Goal: Information Seeking & Learning: Learn about a topic

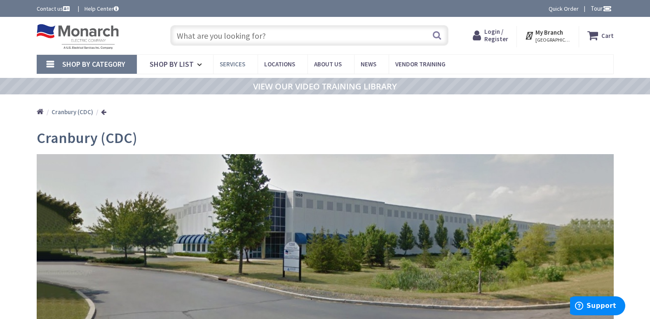
click at [236, 64] on span "Services" at bounding box center [233, 64] width 26 height 8
click at [229, 63] on span "Services" at bounding box center [233, 64] width 26 height 8
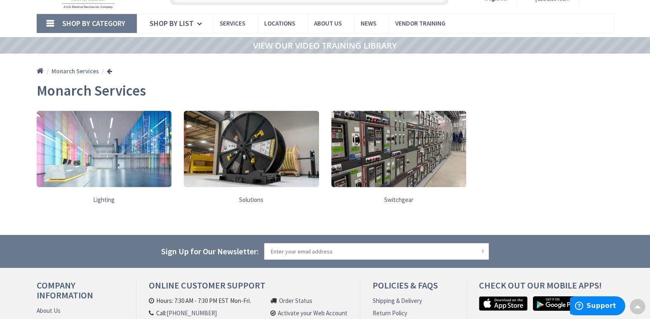
scroll to position [26, 0]
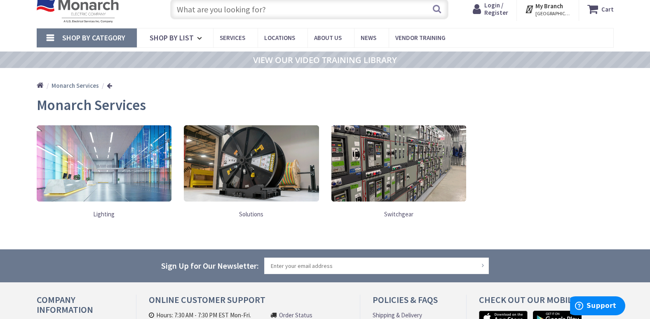
click at [95, 194] on img at bounding box center [104, 163] width 135 height 76
click at [107, 212] on link "Lighting" at bounding box center [104, 214] width 135 height 17
click at [104, 216] on link "Lighting" at bounding box center [104, 214] width 135 height 17
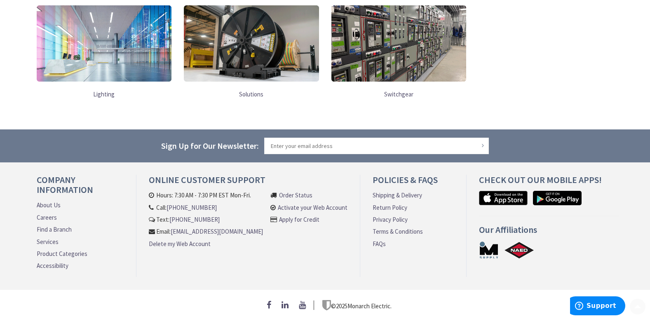
scroll to position [150, 0]
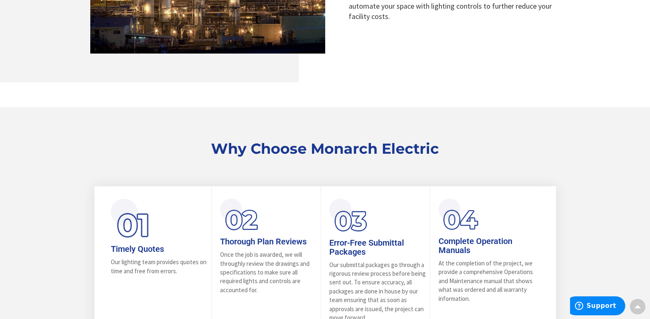
scroll to position [745, 0]
